Goal: Task Accomplishment & Management: Use online tool/utility

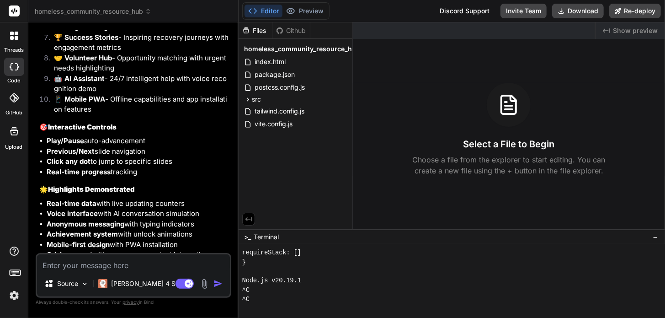
scroll to position [5002, 0]
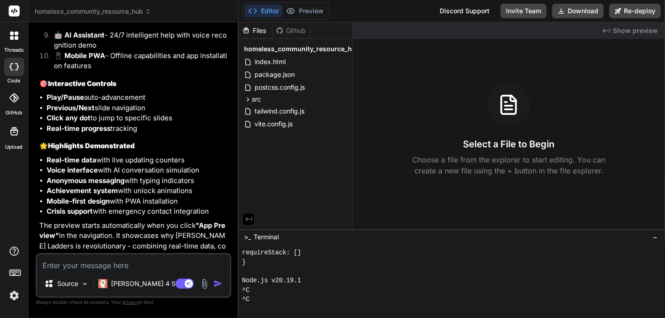
click at [263, 13] on button "Editor" at bounding box center [264, 11] width 38 height 13
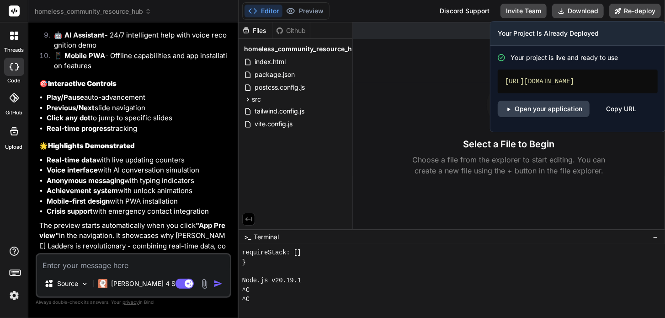
drag, startPoint x: 531, startPoint y: 92, endPoint x: 496, endPoint y: 80, distance: 37.3
click at [496, 80] on div "Your project is live and ready to use [URL][DOMAIN_NAME] Open your application …" at bounding box center [578, 89] width 175 height 86
drag, startPoint x: 523, startPoint y: 83, endPoint x: 518, endPoint y: 86, distance: 5.6
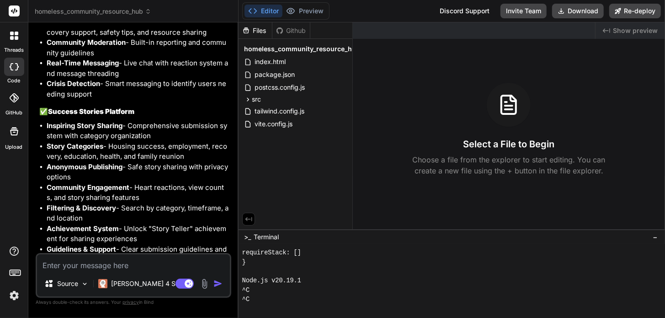
scroll to position [1984, 0]
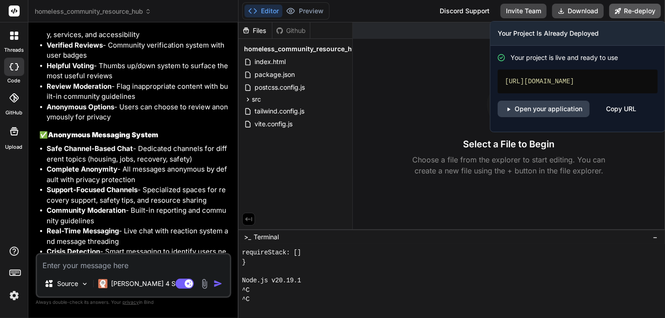
click at [630, 9] on button "Re-deploy" at bounding box center [636, 11] width 52 height 15
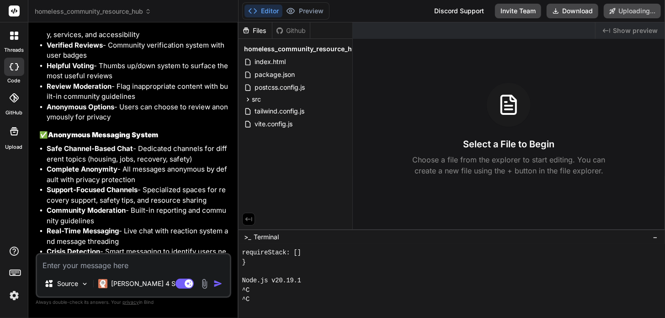
scroll to position [4562, 0]
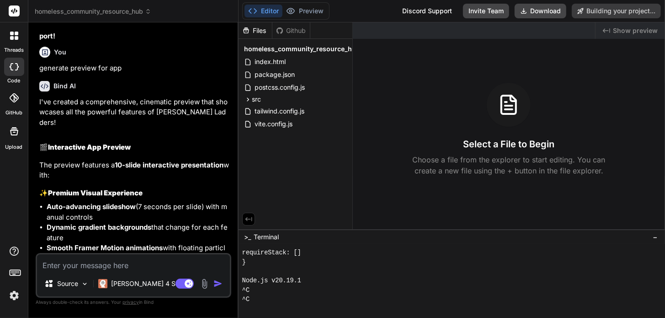
type textarea "x"
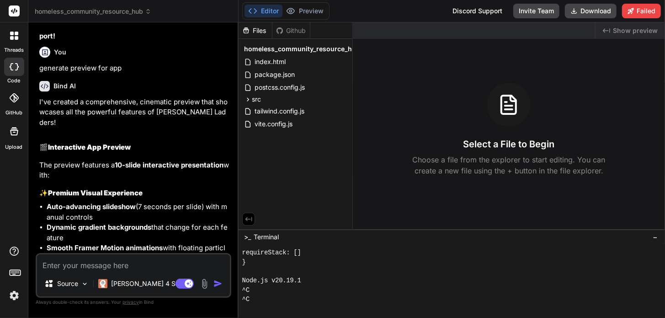
scroll to position [5107, 0]
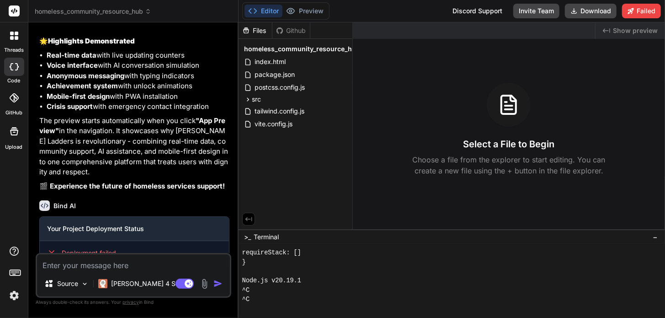
click at [116, 267] on textarea at bounding box center [133, 262] width 193 height 16
type textarea "w"
type textarea "x"
type textarea "wh"
type textarea "x"
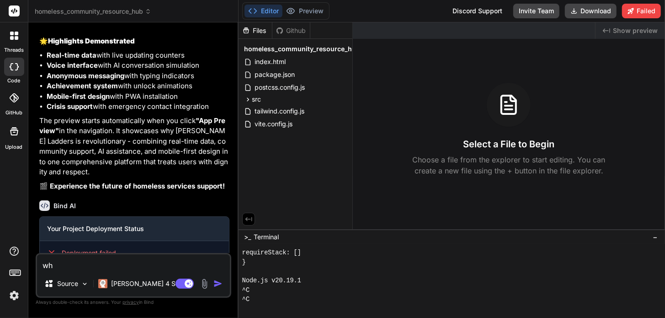
type textarea "why"
type textarea "x"
type textarea "why"
type textarea "x"
type textarea "why d"
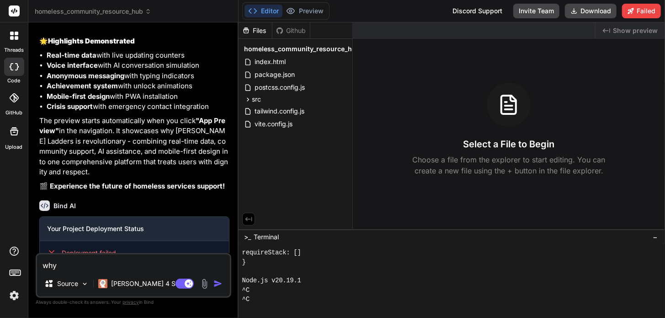
type textarea "x"
type textarea "why do"
type textarea "x"
type textarea "why doe"
type textarea "x"
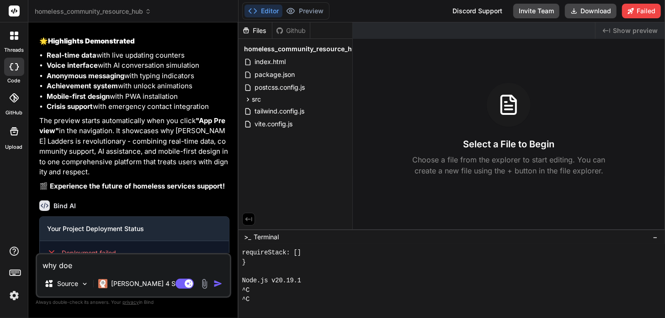
type textarea "why does"
type textarea "x"
type textarea "why doesn"
type textarea "x"
type textarea "why doesnt"
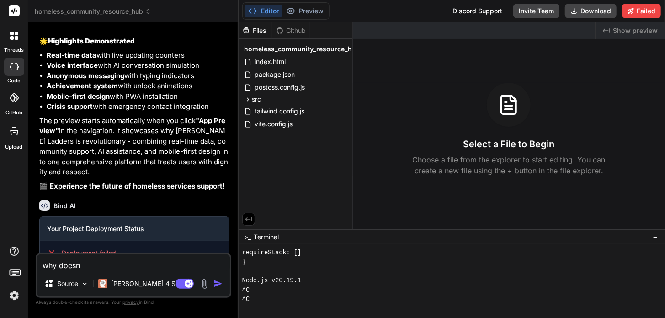
type textarea "x"
type textarea "why doesnt"
type textarea "x"
type textarea "why doesnt a"
type textarea "x"
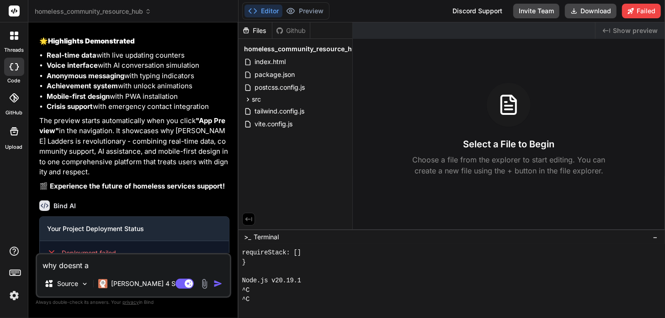
type textarea "why doesnt ap"
type textarea "x"
type textarea "why doesnt app"
type textarea "x"
type textarea "why doesnt app"
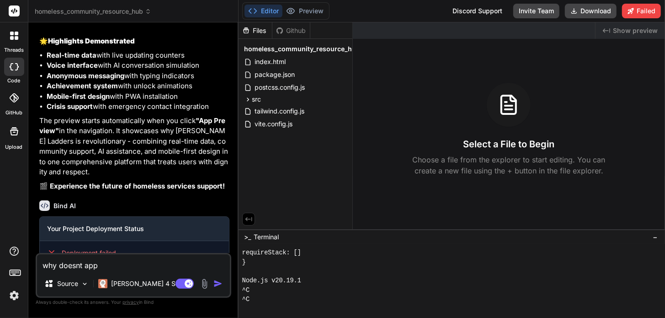
type textarea "x"
type textarea "why doesnt app d"
type textarea "x"
type textarea "why doesnt app de"
type textarea "x"
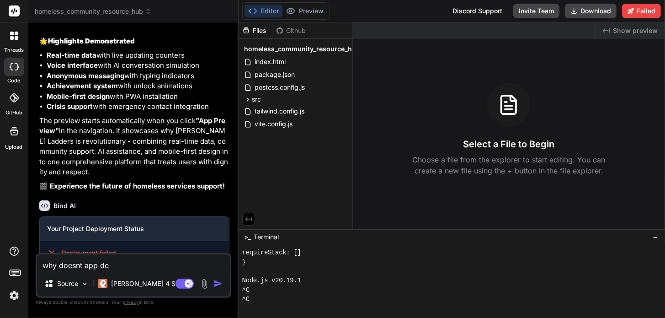
type textarea "why doesnt app dep"
type textarea "x"
type textarea "why doesnt app depl"
type textarea "x"
type textarea "why doesnt app deplo"
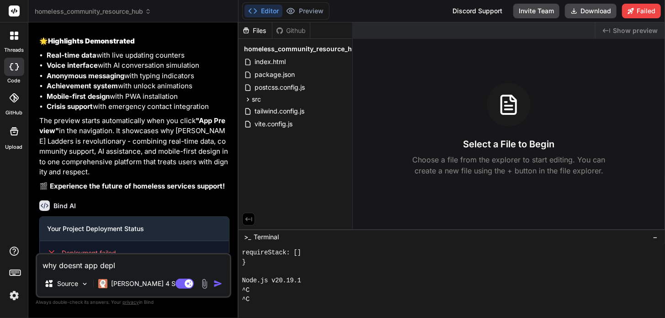
type textarea "x"
type textarea "why doesnt app deploy"
type textarea "x"
drag, startPoint x: 133, startPoint y: 268, endPoint x: 36, endPoint y: 265, distance: 97.5
click at [37, 267] on textarea "why doesnt app deploy" at bounding box center [133, 262] width 193 height 16
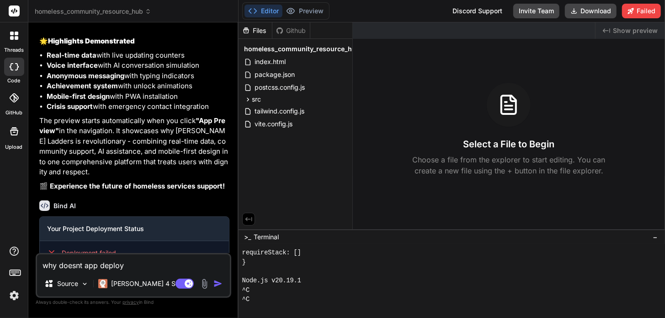
type textarea "f"
type textarea "x"
type textarea "fi"
type textarea "x"
type textarea "fix"
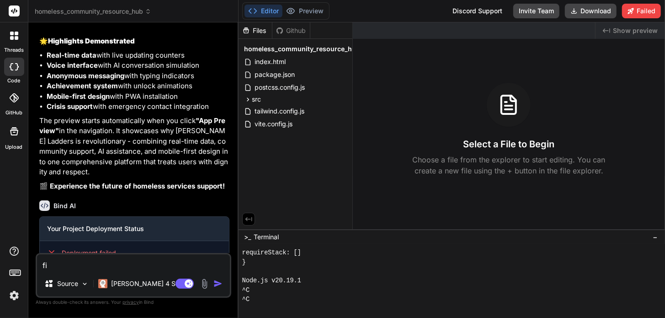
type textarea "x"
type textarea "fix"
type textarea "x"
type textarea "fix d"
type textarea "x"
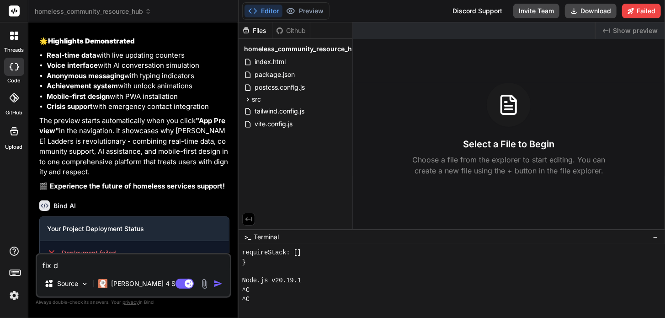
type textarea "fix de"
type textarea "x"
type textarea "fix dep"
type textarea "x"
type textarea "fix depl"
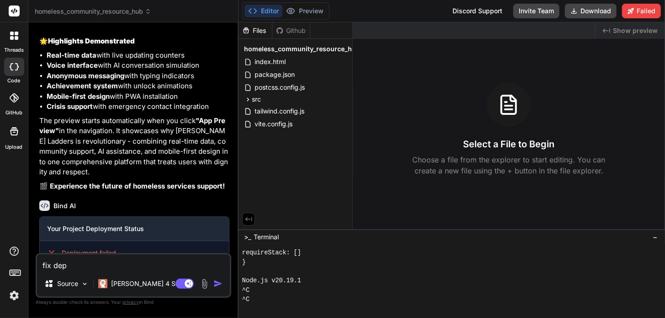
type textarea "x"
type textarea "fix deplo"
type textarea "x"
type textarea "fix deploy"
type textarea "x"
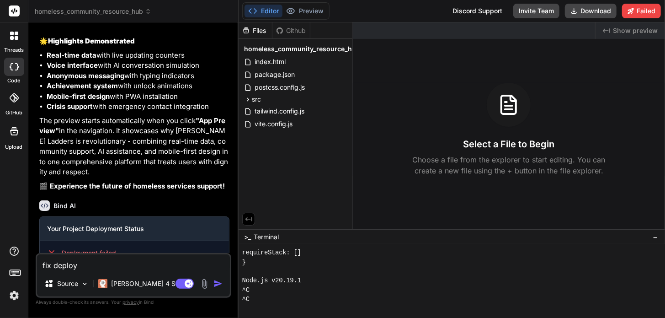
type textarea "fix deploy"
type textarea "x"
type textarea "fix deploy f"
type textarea "x"
type textarea "fix deploy fa"
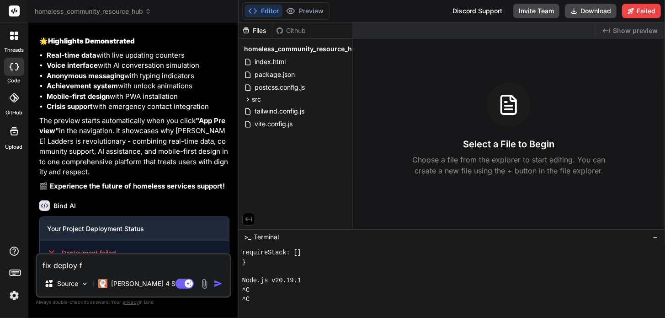
type textarea "x"
type textarea "fix deploy fai"
type textarea "x"
type textarea "fix deploy fail"
type textarea "x"
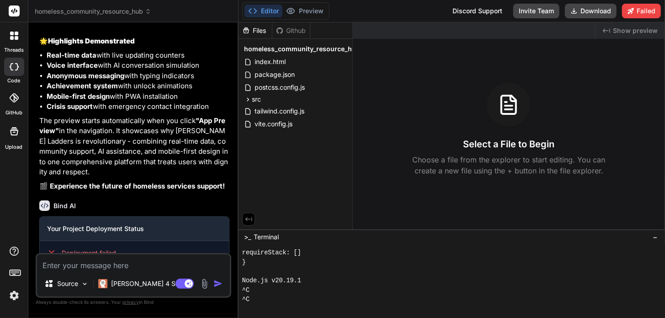
scroll to position [5202, 0]
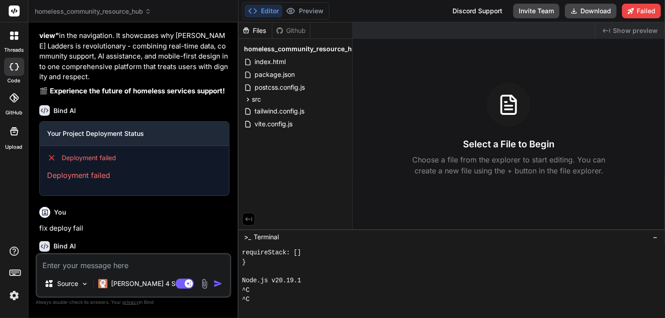
click at [16, 295] on img at bounding box center [14, 296] width 16 height 16
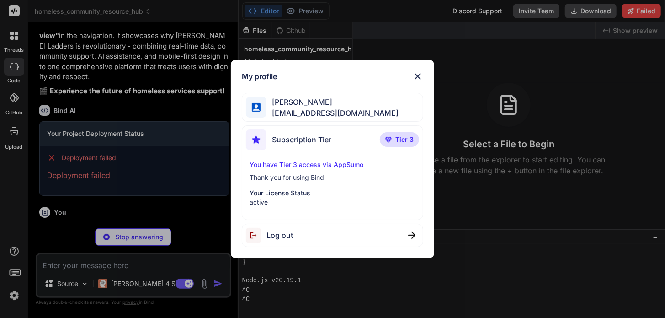
click at [476, 9] on div "My profile [PERSON_NAME] [EMAIL_ADDRESS][DOMAIN_NAME] Subscription Tier Tier 3 …" at bounding box center [332, 159] width 665 height 318
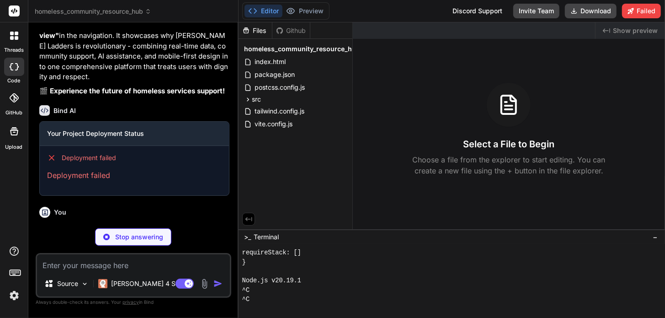
click at [473, 14] on div "Discord Support" at bounding box center [477, 11] width 61 height 15
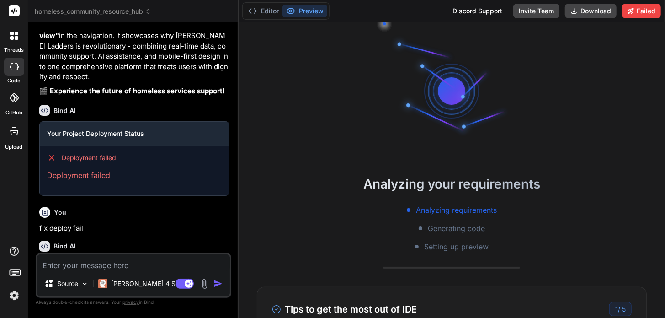
type textarea "x"
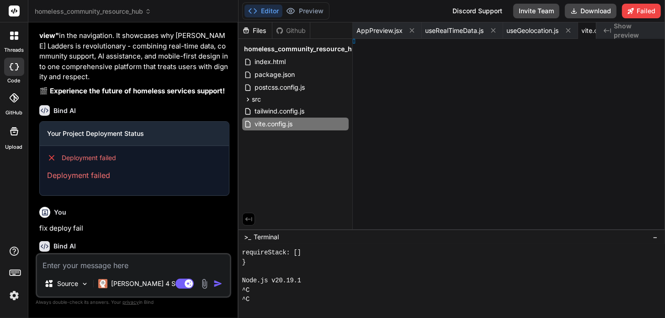
type textarea "} })"
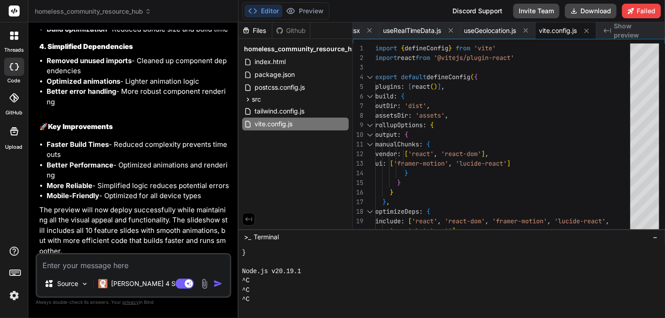
scroll to position [5874, 0]
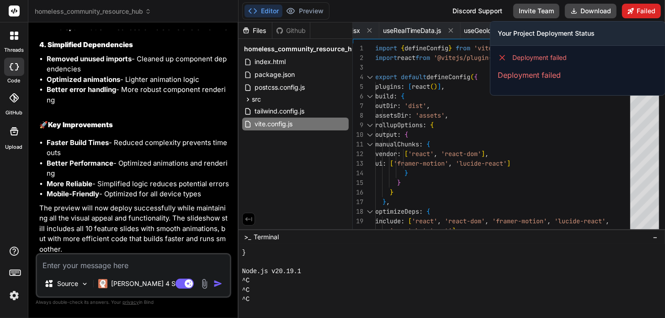
click at [645, 12] on button "Failed" at bounding box center [641, 11] width 39 height 15
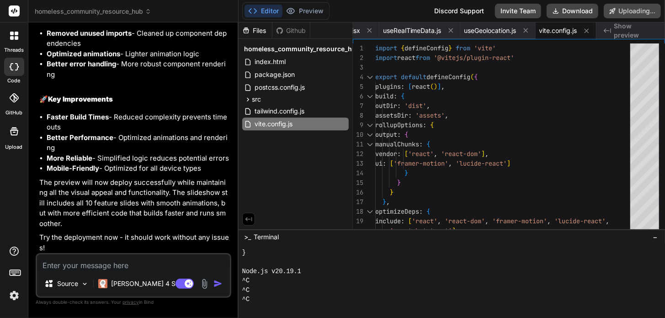
scroll to position [5849, 0]
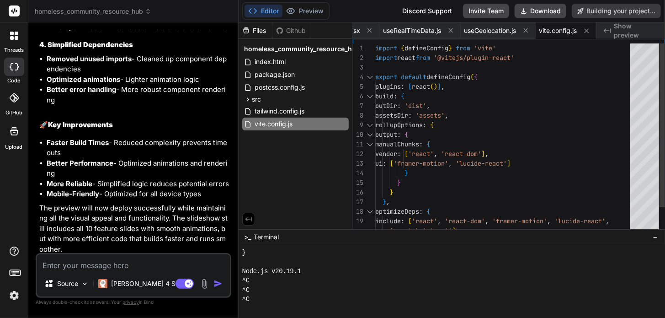
type textarea "x"
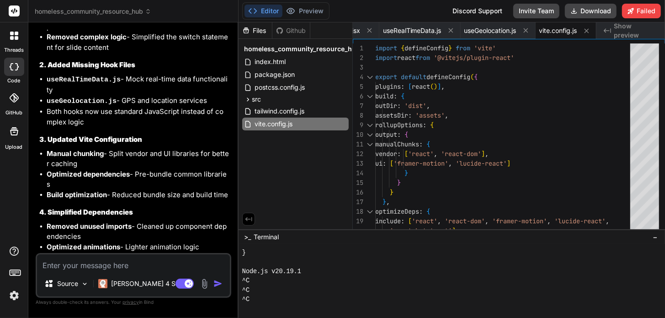
scroll to position [5874, 0]
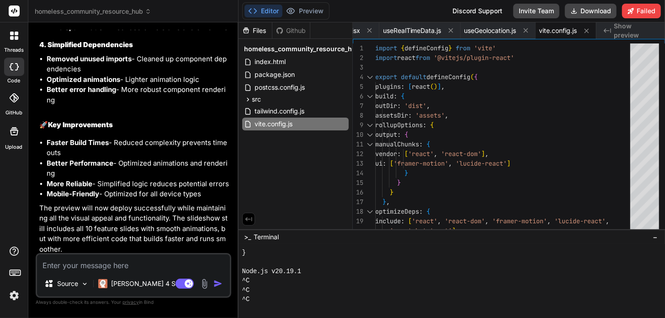
click at [478, 10] on div "Discord Support" at bounding box center [477, 11] width 61 height 15
click at [464, 13] on div "Discord Support" at bounding box center [477, 11] width 61 height 15
click at [483, 11] on div "Discord Support" at bounding box center [477, 11] width 61 height 15
click at [626, 33] on span "Show preview" at bounding box center [636, 30] width 44 height 18
click at [614, 30] on div "Created with Pixso. Show preview" at bounding box center [631, 30] width 69 height 16
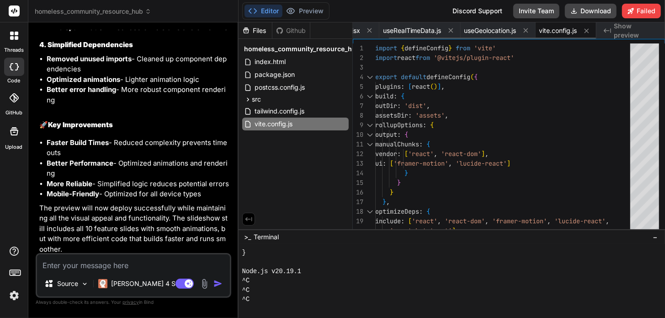
click at [547, 29] on span "vite.config.js" at bounding box center [559, 30] width 38 height 9
click at [485, 29] on span "useGeolocation.js" at bounding box center [491, 30] width 52 height 9
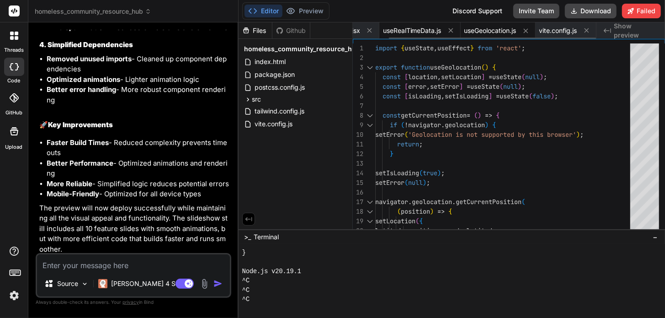
click at [417, 26] on span "useRealTimeData.js" at bounding box center [412, 30] width 59 height 9
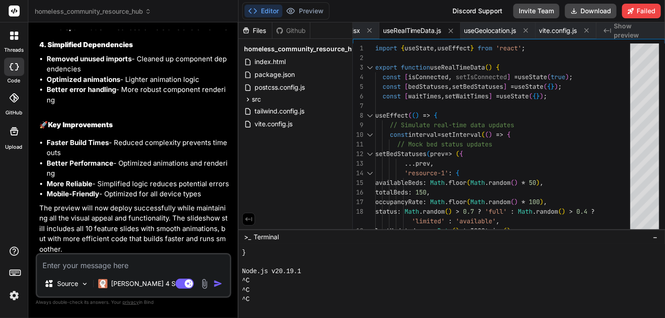
click at [338, 31] on div "Files Github" at bounding box center [296, 30] width 114 height 16
click at [284, 32] on div "Github" at bounding box center [292, 30] width 38 height 9
click at [291, 25] on div "Files Github" at bounding box center [275, 30] width 72 height 16
click at [283, 52] on span "homeless_community_resource_hub" at bounding box center [302, 48] width 116 height 9
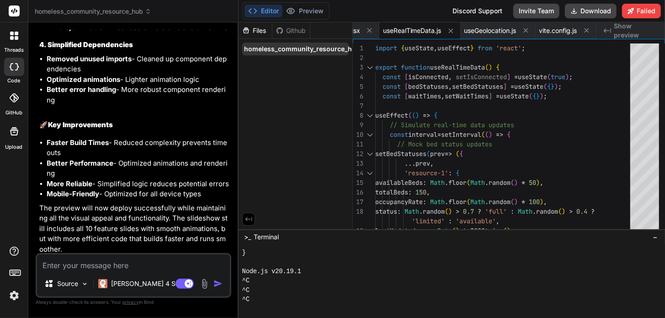
click at [293, 51] on span "homeless_community_resource_hub" at bounding box center [302, 48] width 116 height 9
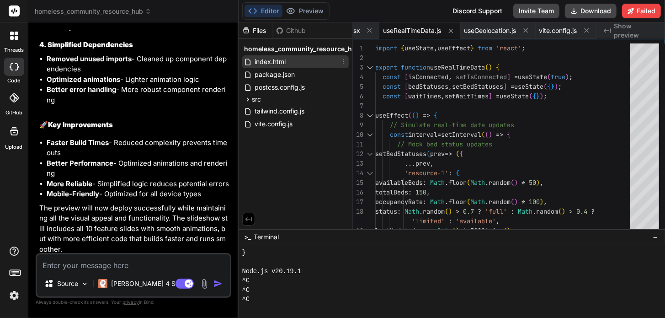
click at [279, 63] on span "index.html" at bounding box center [270, 61] width 33 height 11
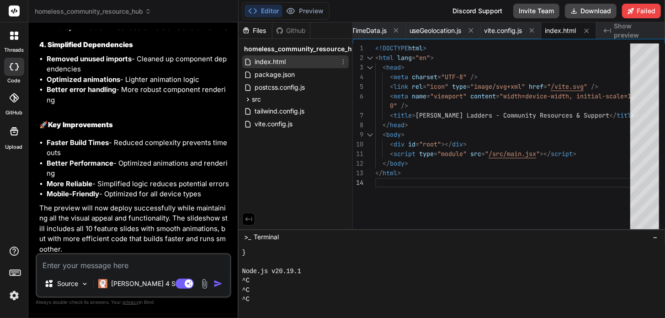
click at [342, 64] on icon at bounding box center [343, 61] width 7 height 7
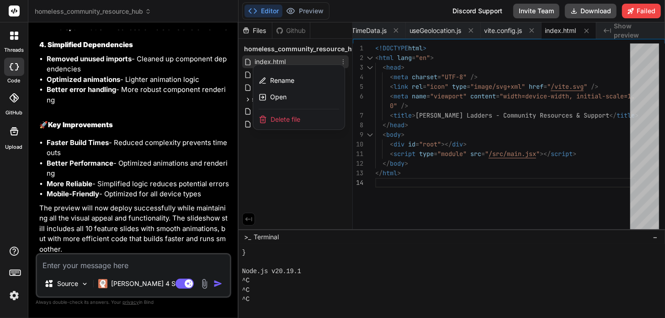
click at [318, 61] on div at bounding box center [452, 169] width 427 height 295
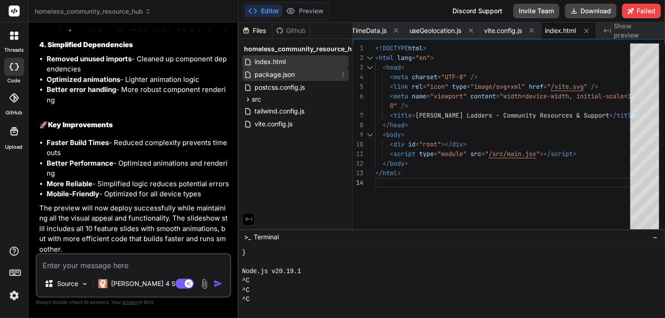
click at [294, 78] on span "package.json" at bounding box center [275, 74] width 42 height 11
type textarea ""vite-plugin-pwa": "^0.16.4" } }"
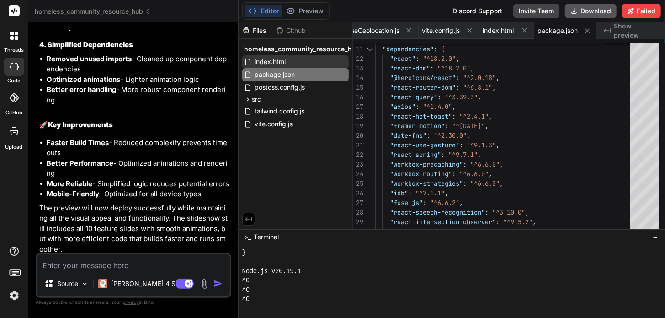
click at [578, 7] on icon at bounding box center [574, 10] width 7 height 7
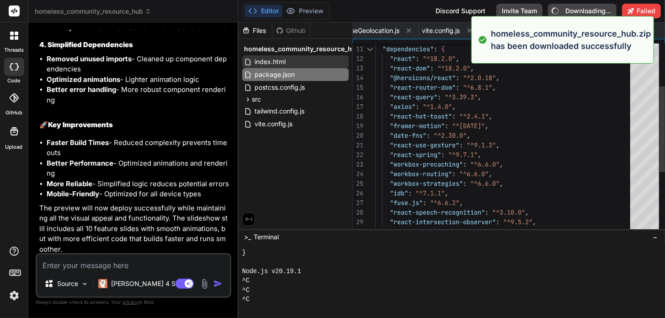
type textarea "x"
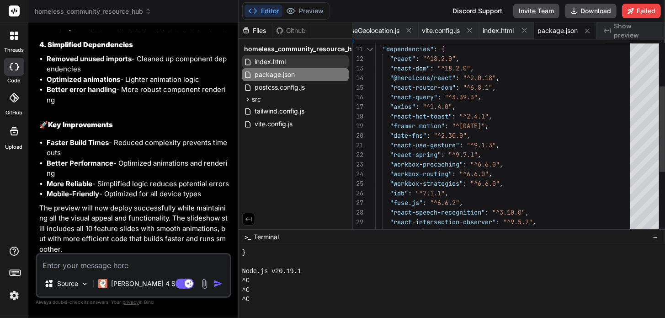
type textarea ""dependencies": { "react": "^18.2.0", "react-dom": "^18.2.0", "@heroicons/react…"
click at [519, 64] on div ""workbox-strategies" : "^6.6.0" , "idb" : "^7.1.1" , "fuse.js" : "^6.6.2" , "re…" at bounding box center [506, 159] width 261 height 423
